Goal: Check status

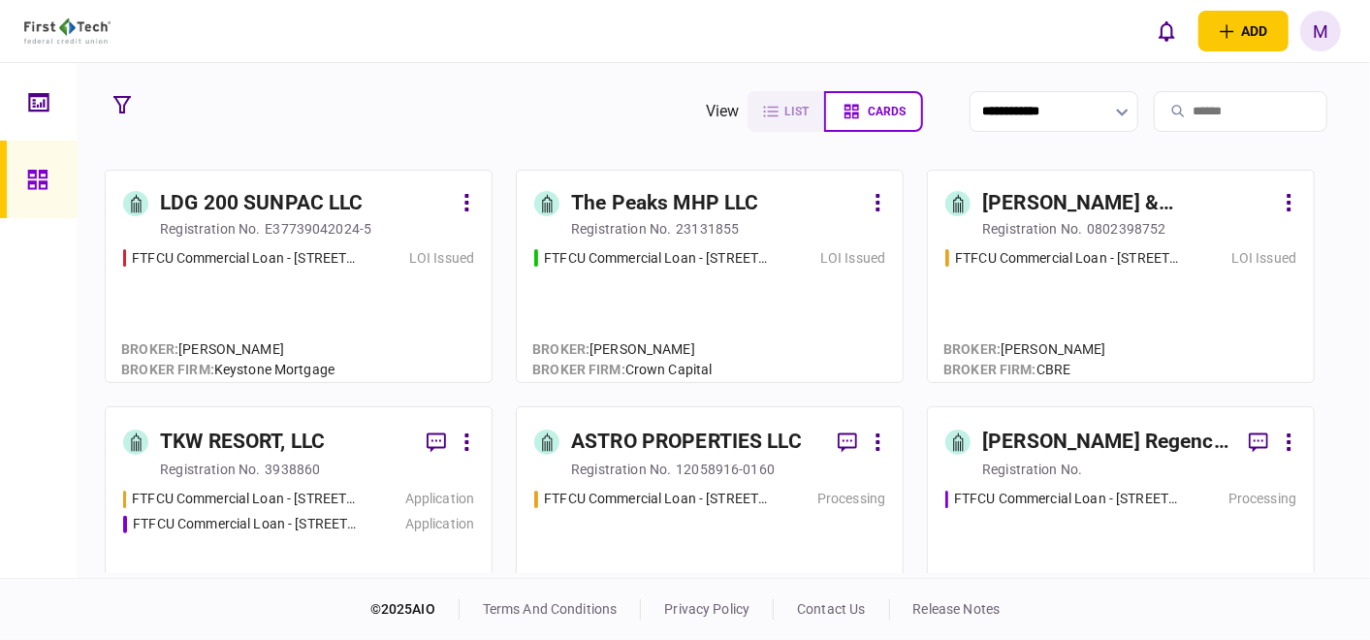
click at [711, 291] on div "FTFCU Commercial Loan - [STREET_ADDRESS] Flagstaff AZ LOI Issued" at bounding box center [709, 306] width 351 height 117
click at [218, 303] on div "FTFCU Commercial Loan - [STREET_ADDRESS][PERSON_NAME] LOI Issued" at bounding box center [298, 306] width 351 height 117
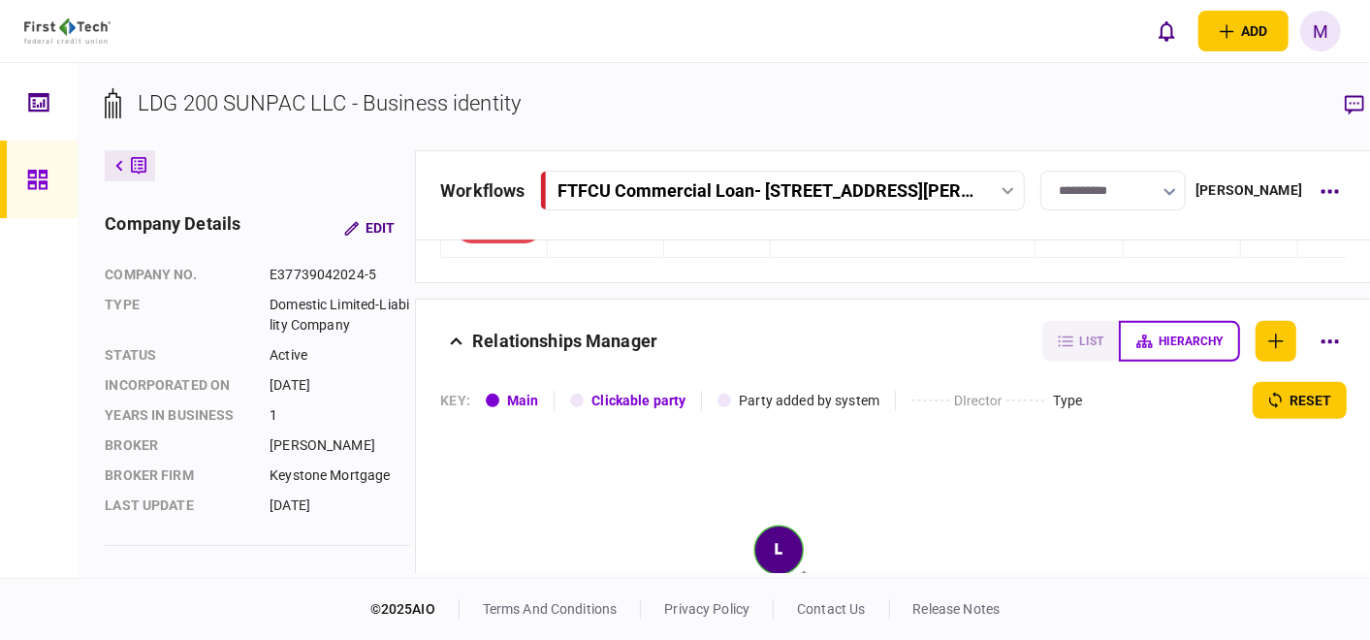
scroll to position [538, 0]
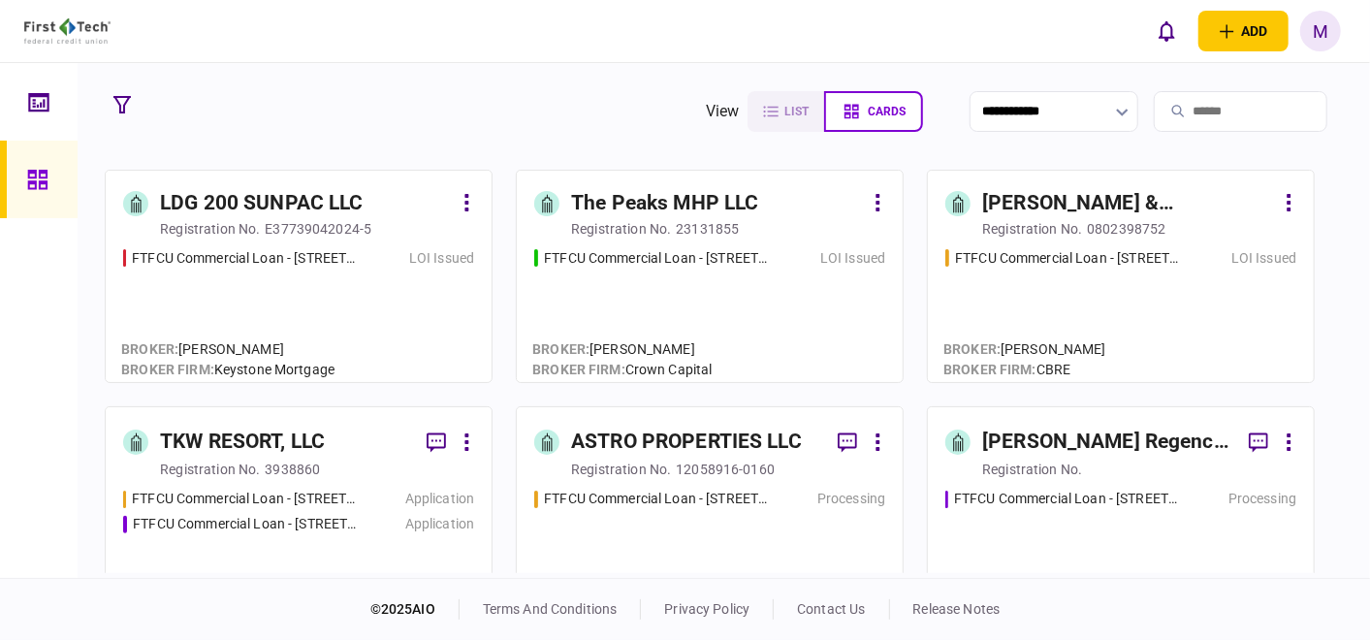
click at [1184, 302] on div "FTFCU Commercial Loan - [STREET_ADDRESS] LOI Issued" at bounding box center [1120, 306] width 351 height 117
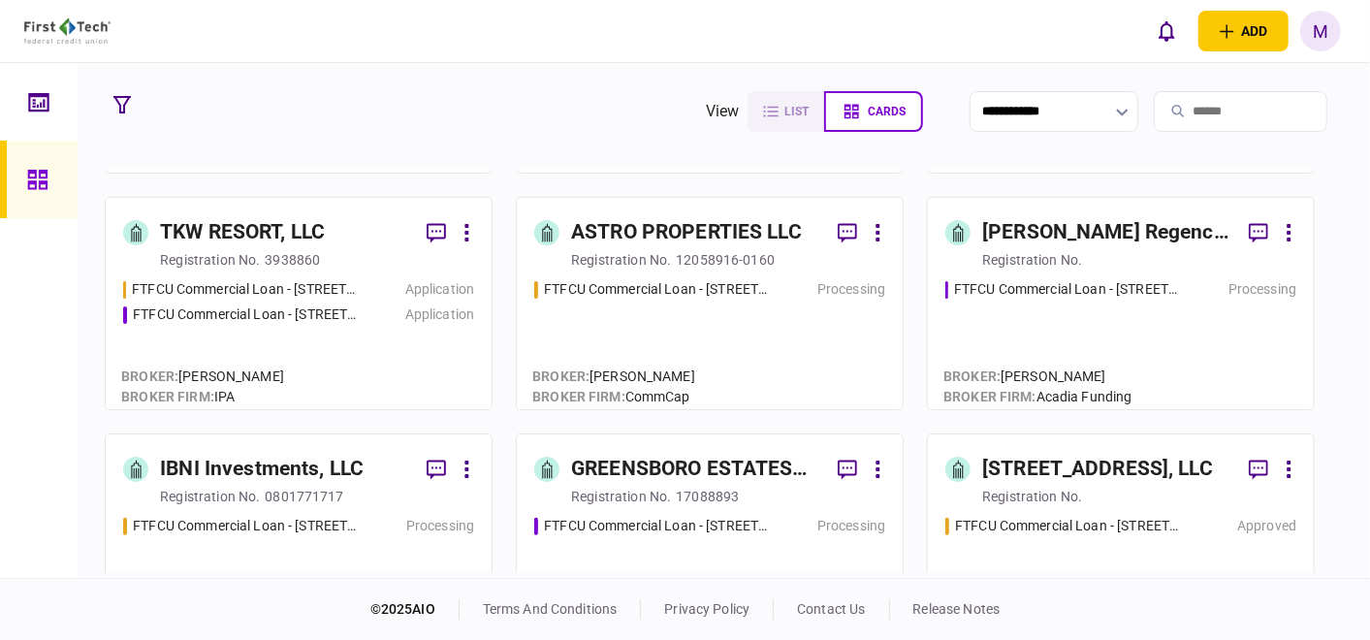
scroll to position [215, 0]
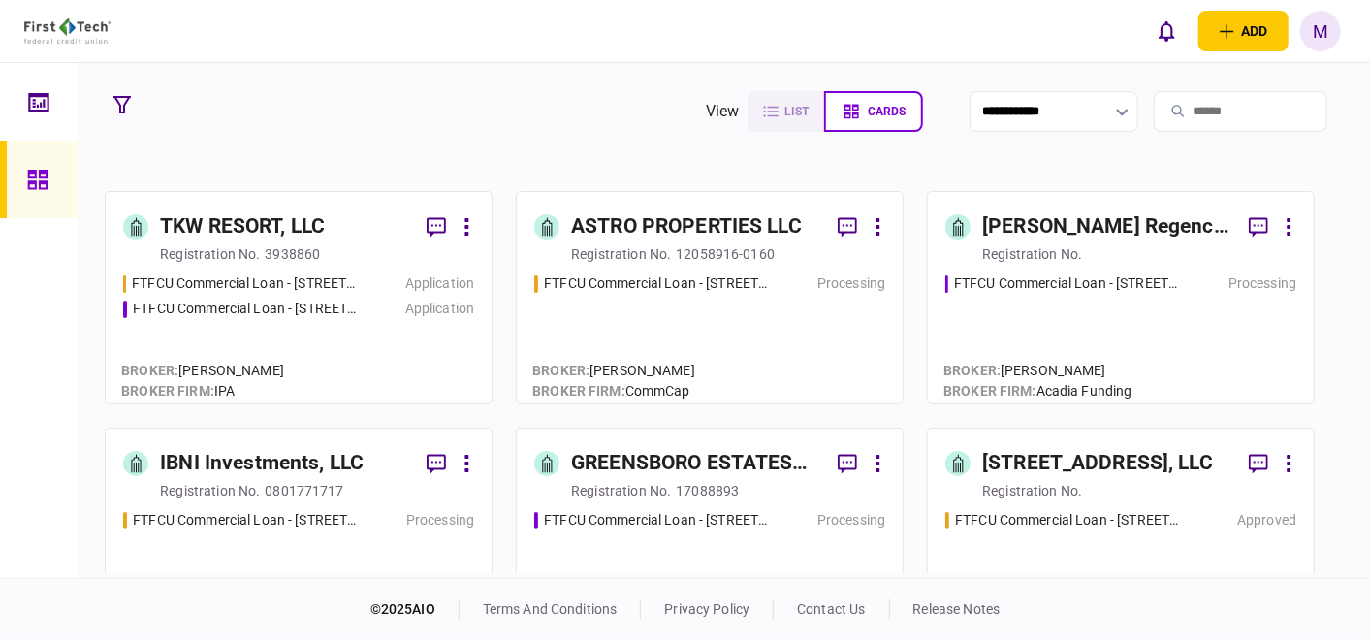
click at [325, 344] on div "FTFCU Commercial Loan - [STREET_ADDRESS][PERSON_NAME] Application FTFCU Commerc…" at bounding box center [298, 329] width 351 height 112
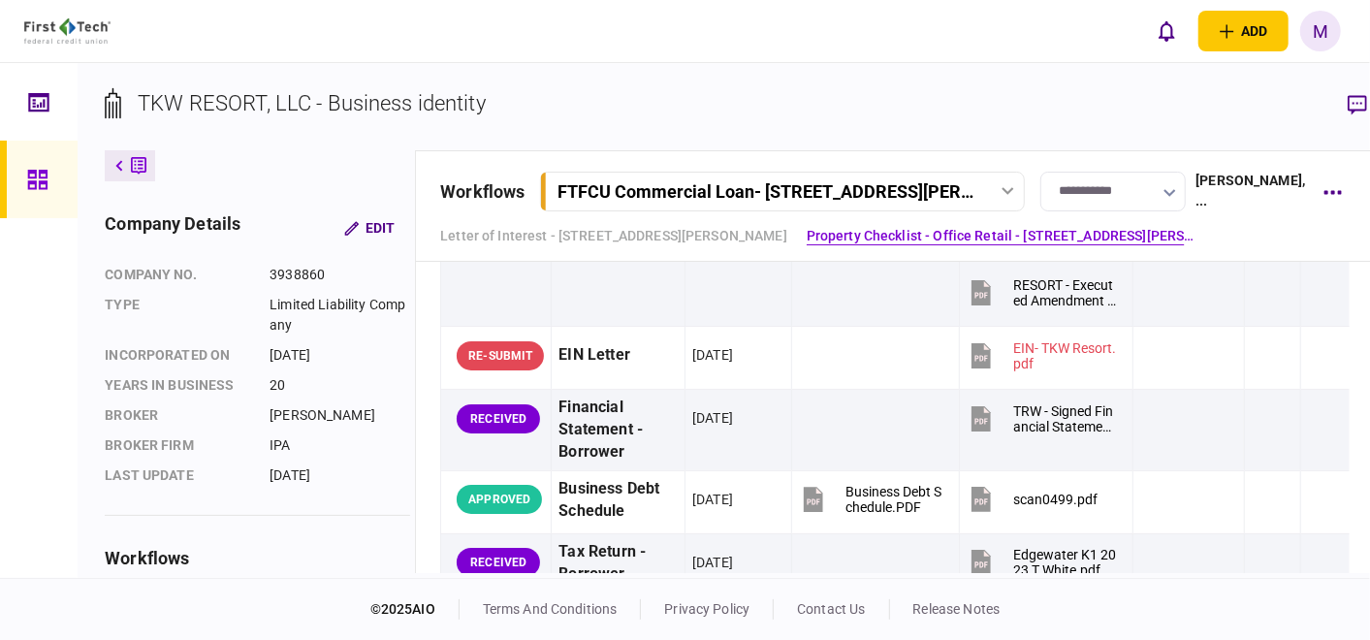
scroll to position [646, 0]
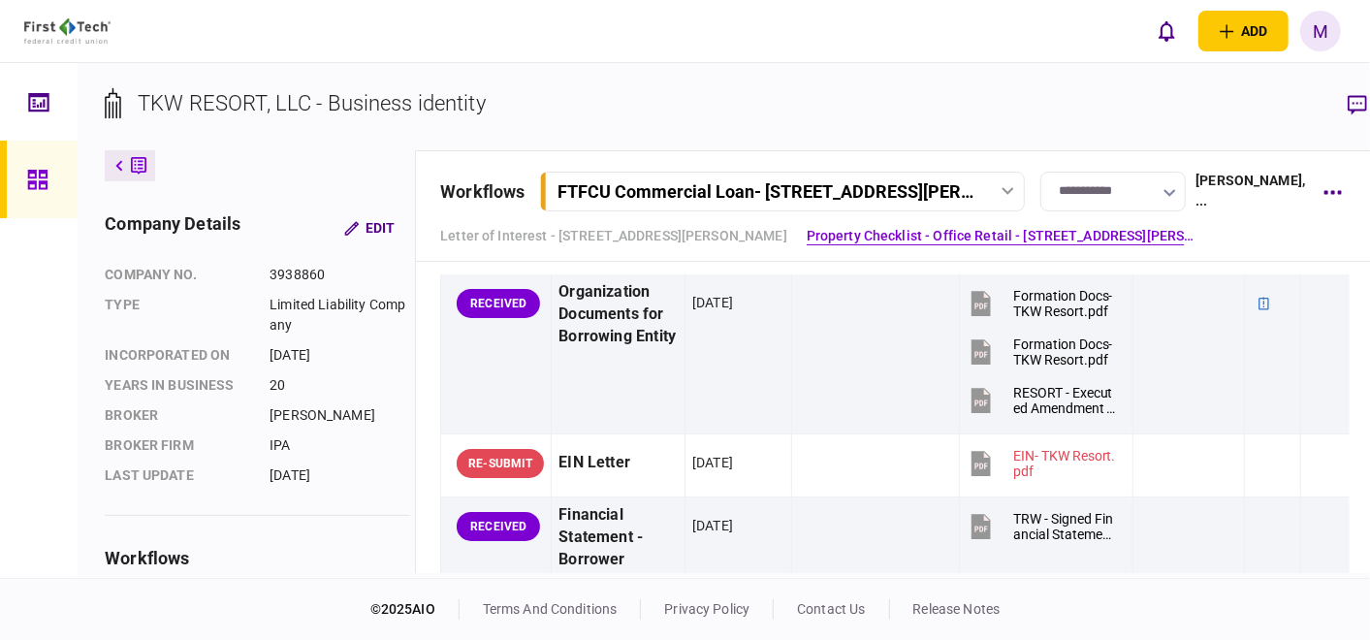
click at [1001, 189] on icon at bounding box center [1007, 191] width 12 height 8
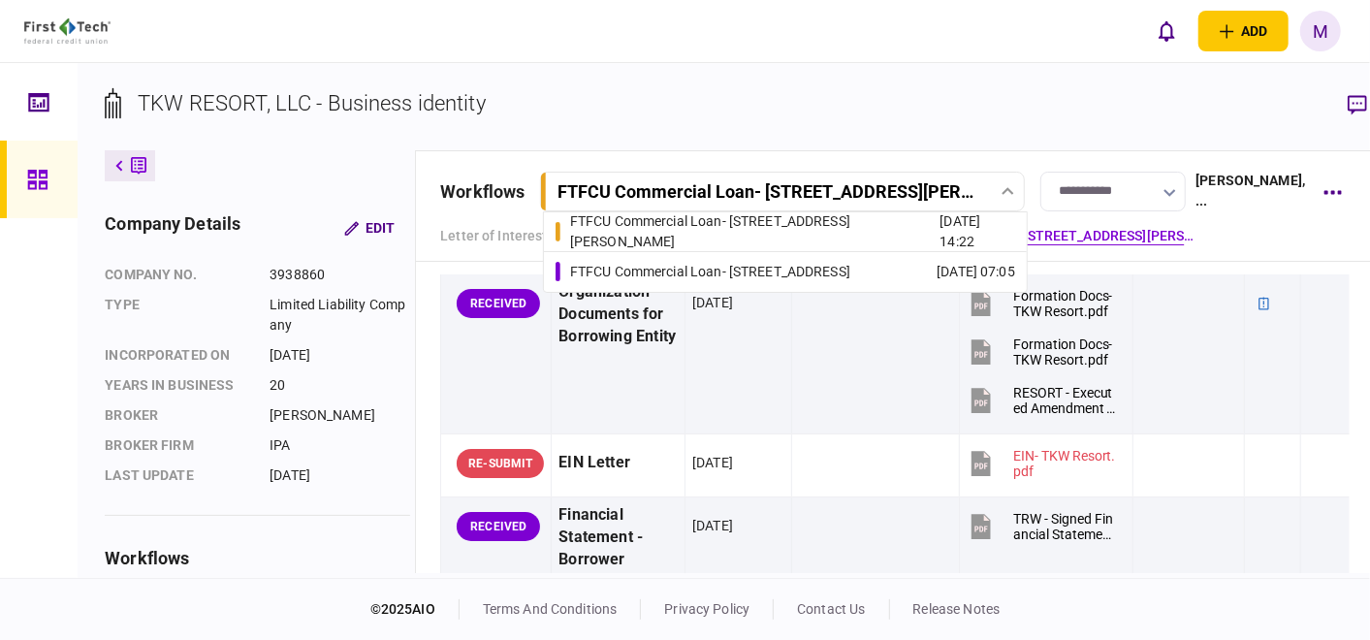
click at [818, 263] on div "FTFCU Commercial Loan - [STREET_ADDRESS]" at bounding box center [710, 272] width 280 height 20
